Goal: Check status: Check status

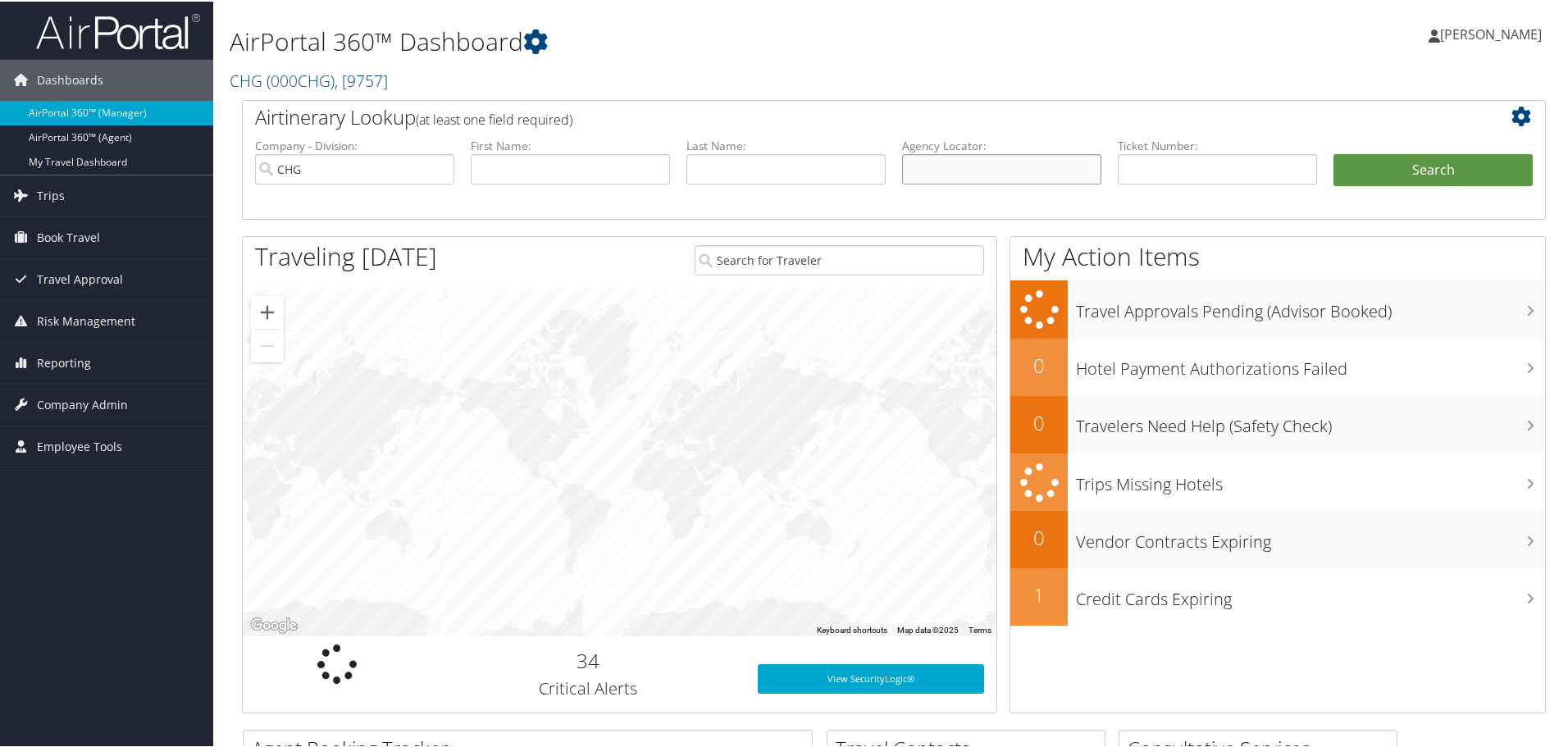
paste input "WOKJBB"
type input "WOKJBB"
click at [1403, 151] on ul "Company - Division: CHG First Name: Last Name: Agency Locator: WOKJBB Departure…" at bounding box center [894, 177] width 1294 height 82
click at [1396, 163] on button "Search" at bounding box center [1433, 169] width 200 height 33
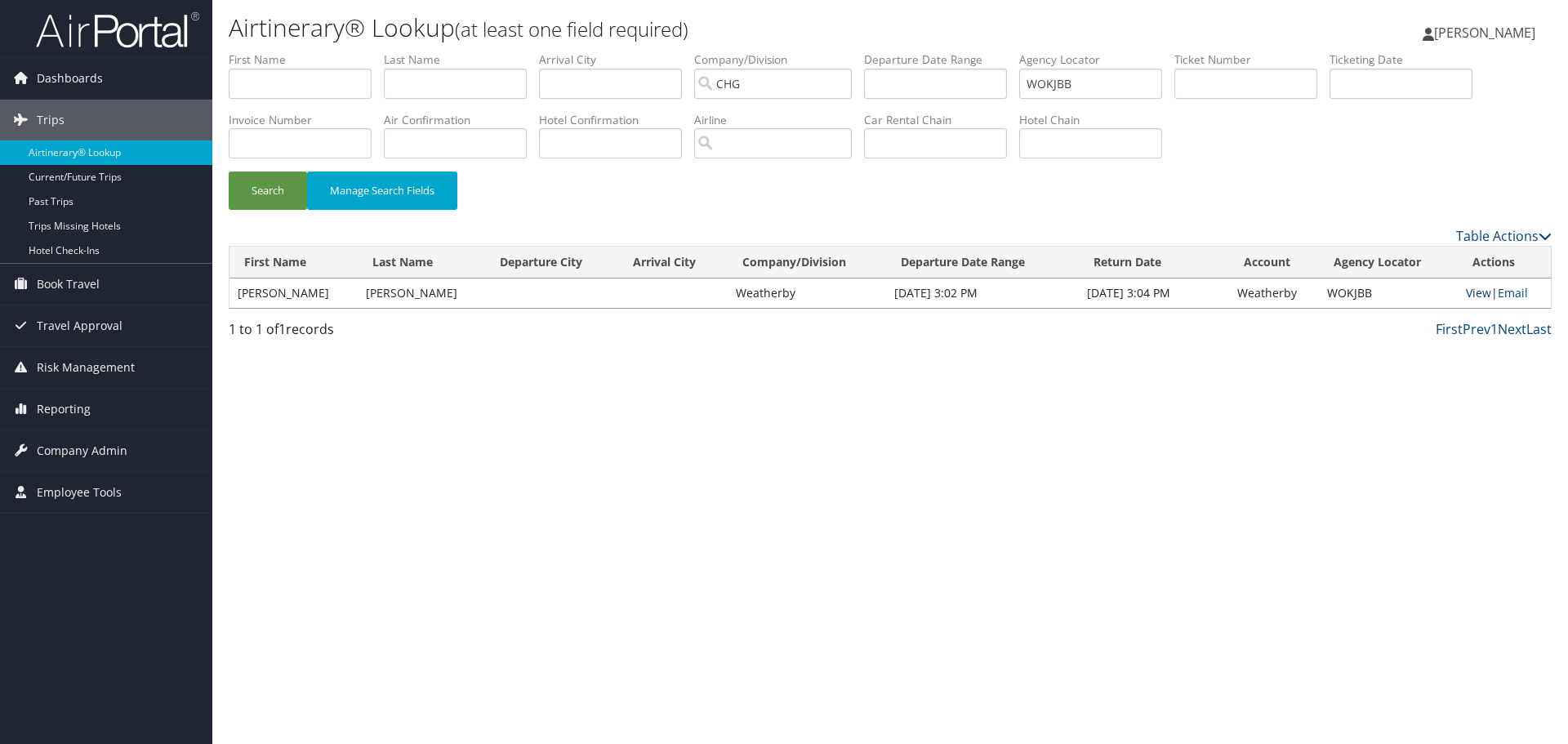
click at [1467, 293] on link "View" at bounding box center [1478, 293] width 25 height 15
drag, startPoint x: 1120, startPoint y: 93, endPoint x: 899, endPoint y: 75, distance: 221.7
click at [901, 52] on ul "First Name Last Name Departure City Arrival City Company/Division CHG Airport/C…" at bounding box center [890, 52] width 1323 height 0
paste input "0167255602335"
type input "0167255602335"
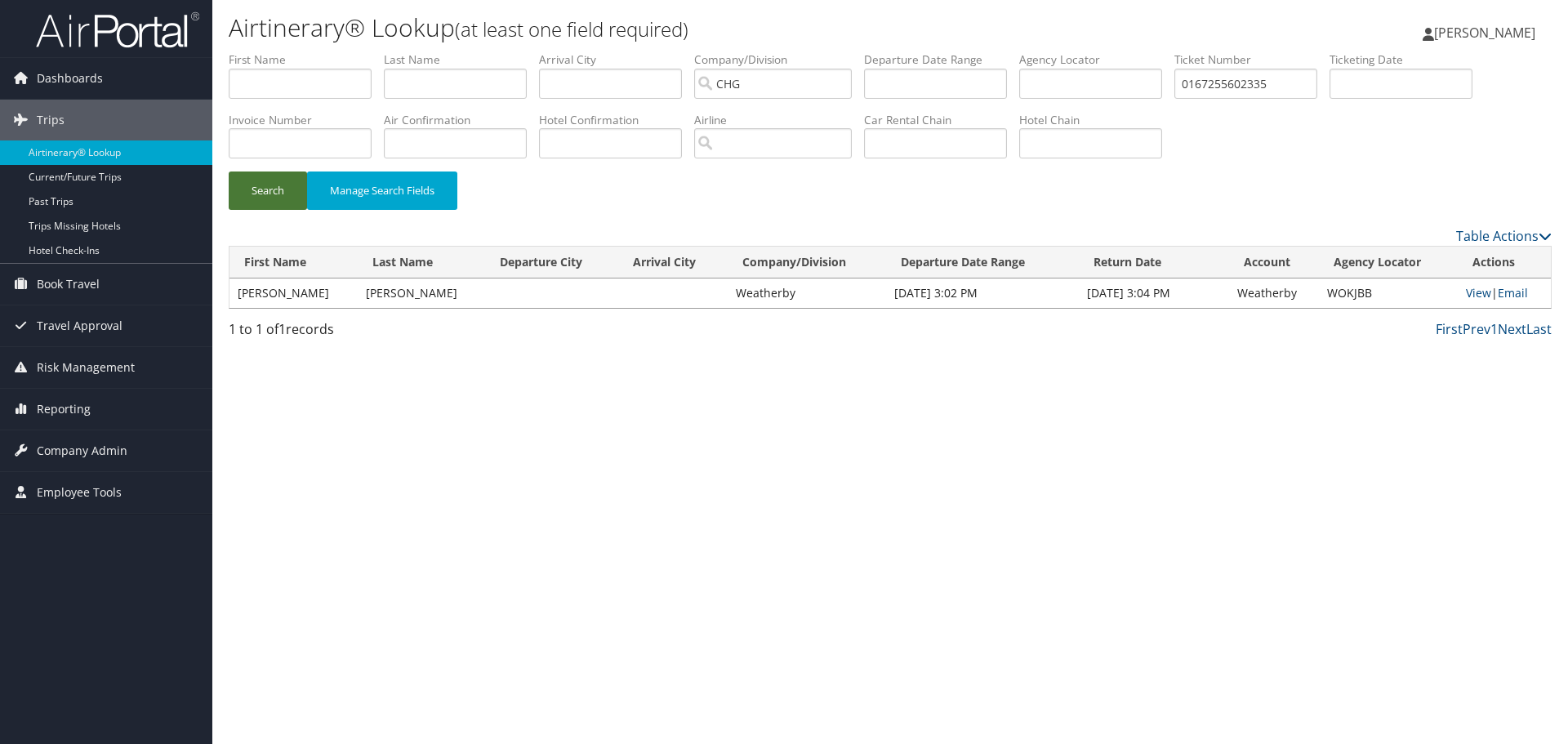
click at [282, 179] on button "Search" at bounding box center [267, 190] width 79 height 38
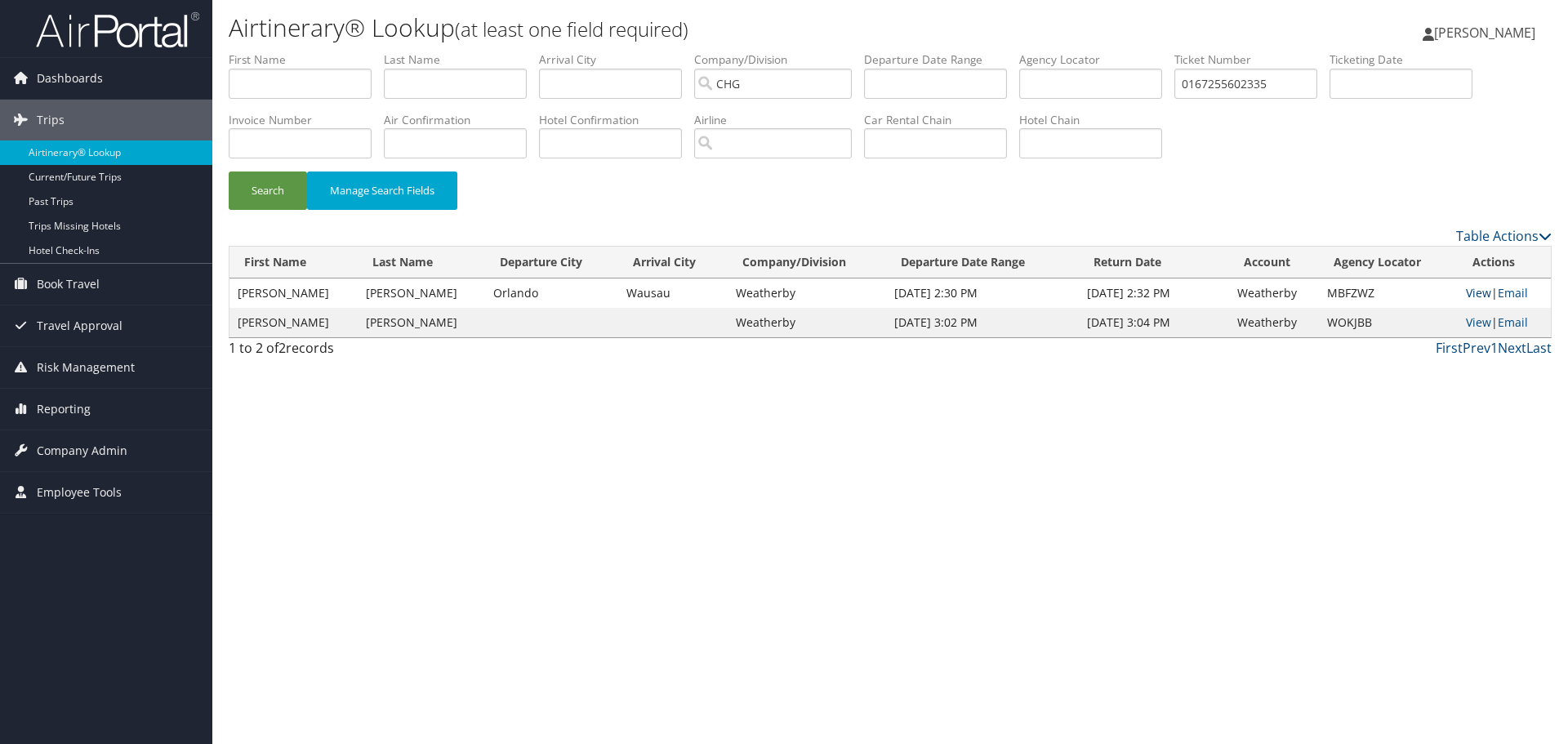
click at [1471, 293] on link "View" at bounding box center [1478, 293] width 25 height 15
click at [1469, 323] on link "View" at bounding box center [1478, 322] width 25 height 15
click at [1472, 324] on link "View" at bounding box center [1478, 322] width 25 height 15
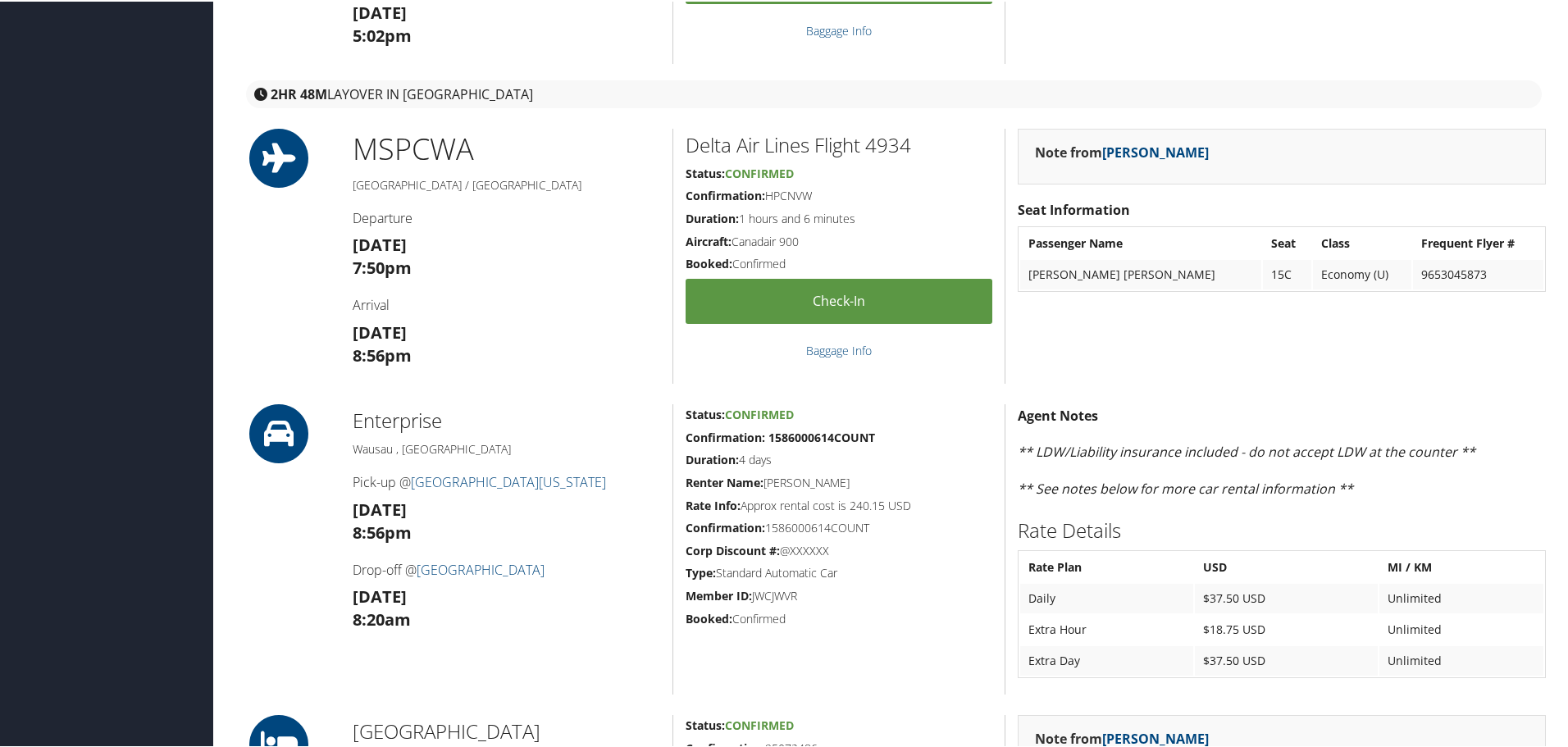
scroll to position [275, 0]
